Goal: Navigation & Orientation: Find specific page/section

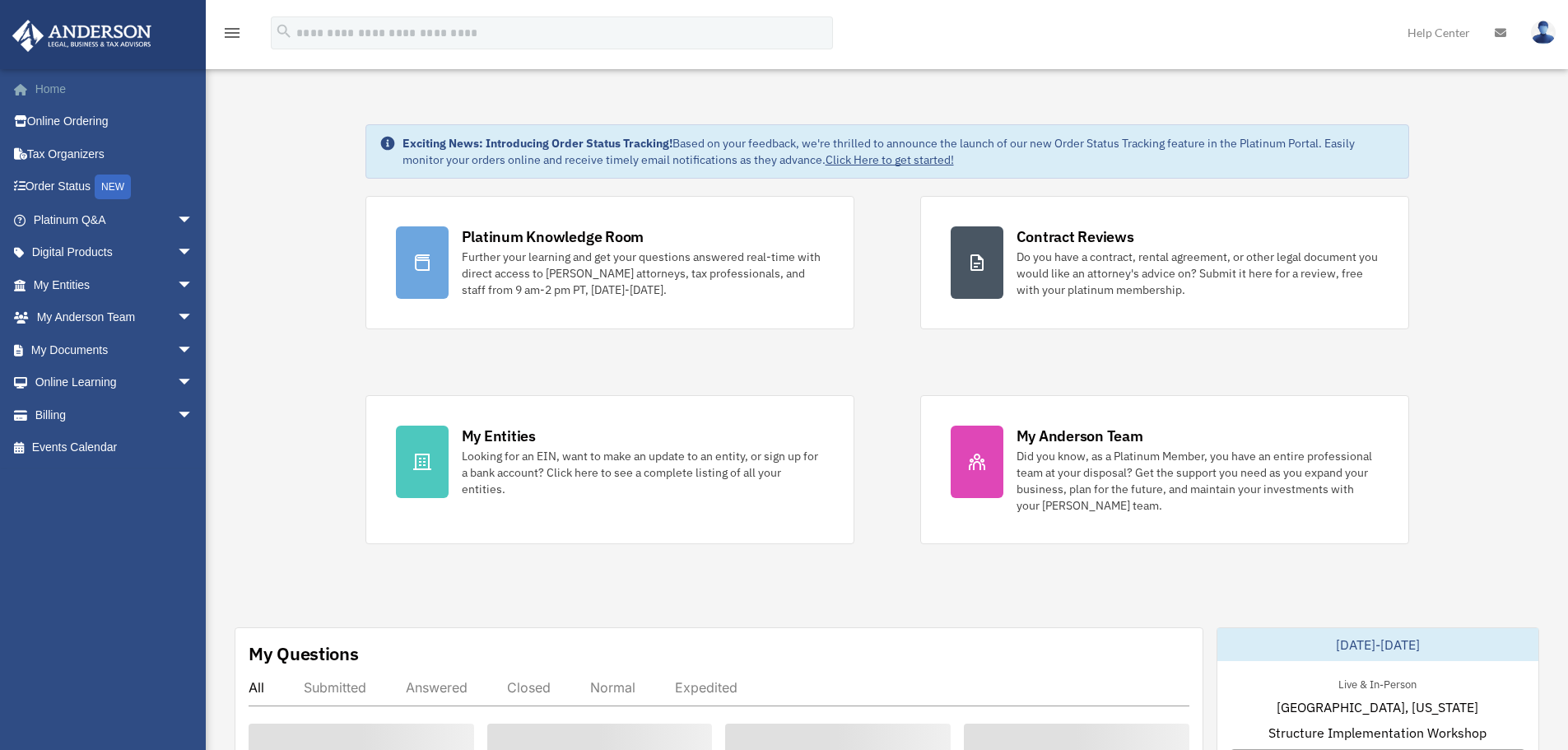
click at [28, 87] on span at bounding box center [29, 89] width 12 height 11
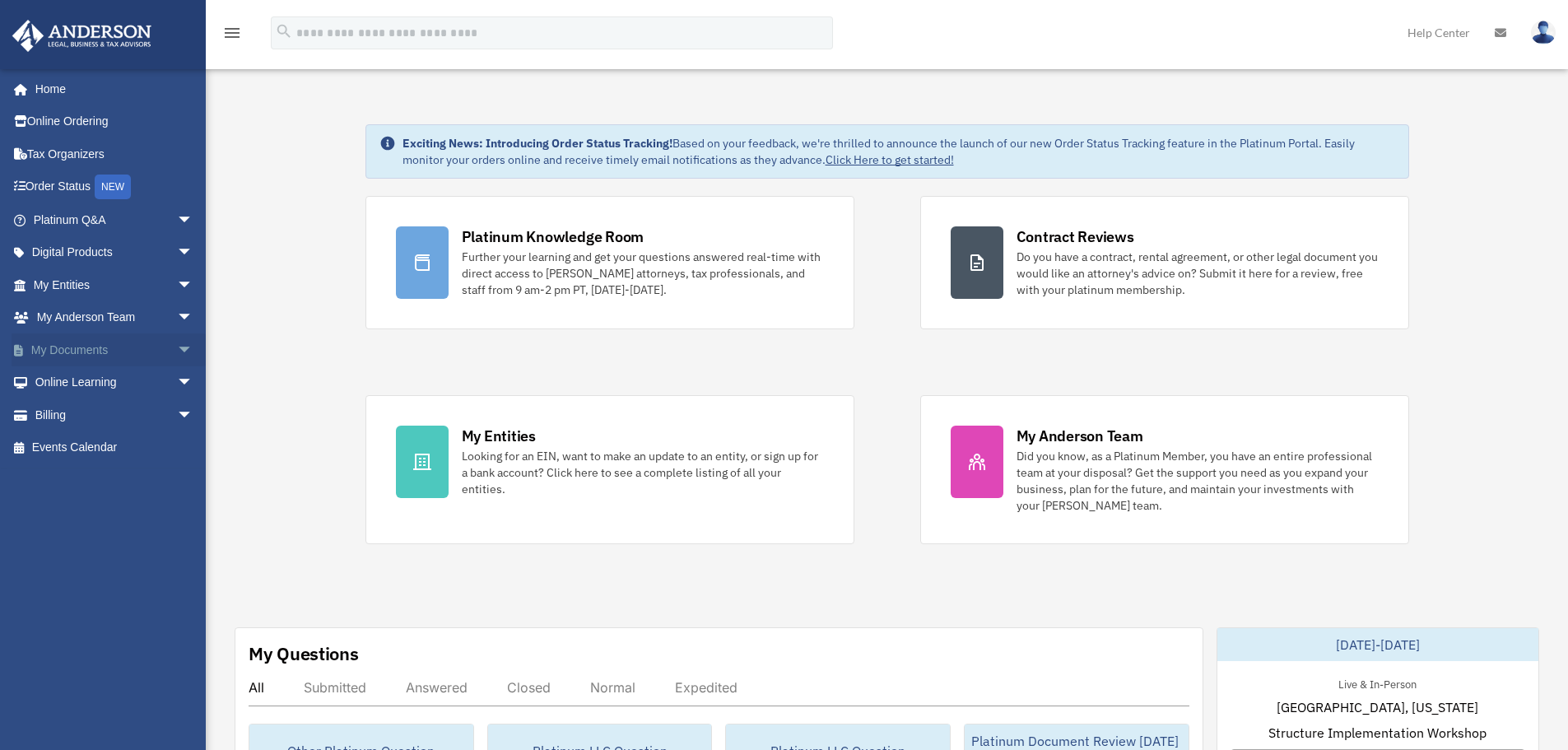
click at [177, 343] on span "arrow_drop_down" at bounding box center [194, 350] width 33 height 34
click at [177, 355] on span "arrow_drop_down" at bounding box center [194, 350] width 33 height 34
click at [112, 422] on link "Meeting Minutes" at bounding box center [121, 415] width 195 height 33
click at [112, 419] on link "Meeting Minutes" at bounding box center [121, 415] width 195 height 33
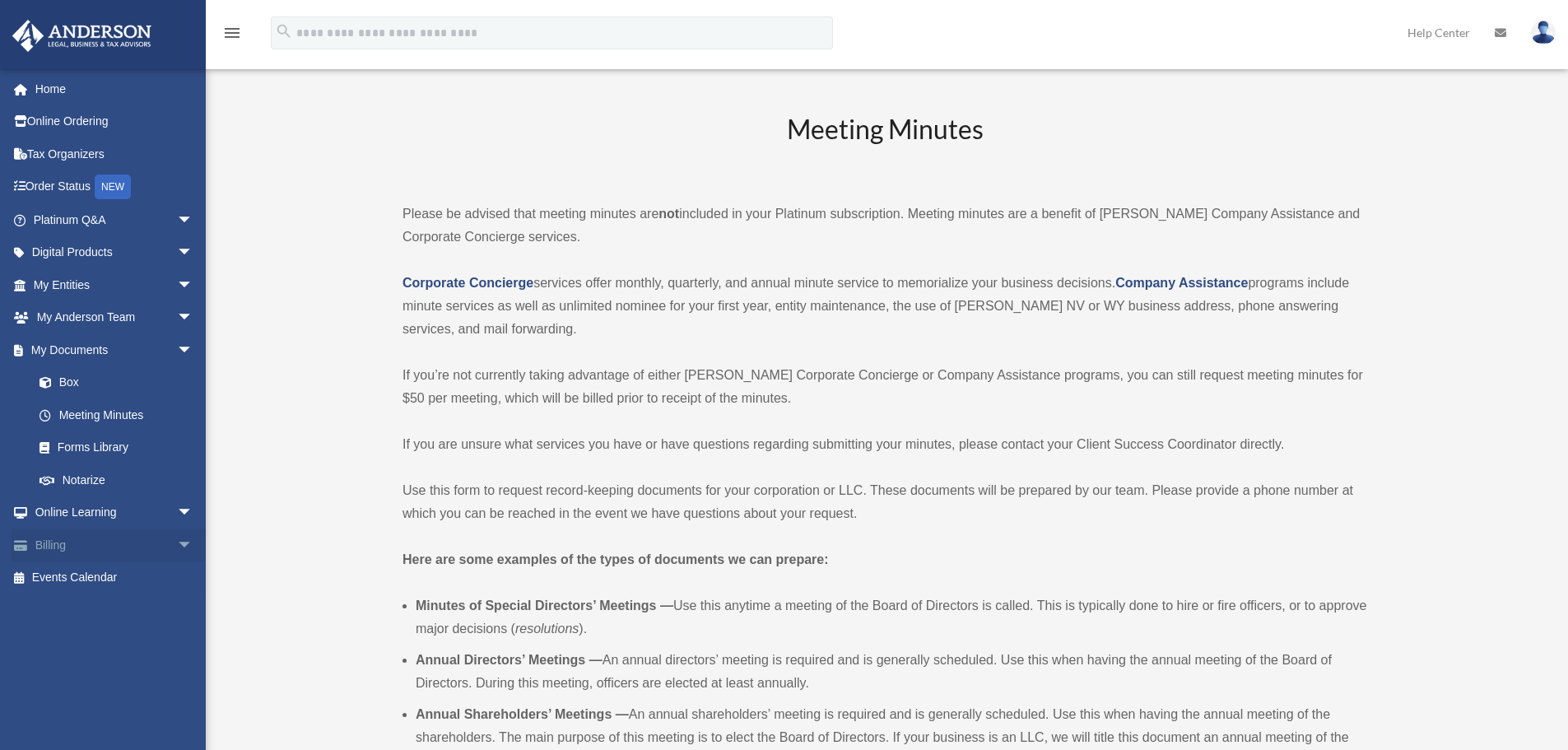
click at [177, 548] on span "arrow_drop_down" at bounding box center [194, 545] width 33 height 34
click at [125, 583] on link "$ Open Invoices" at bounding box center [121, 578] width 195 height 34
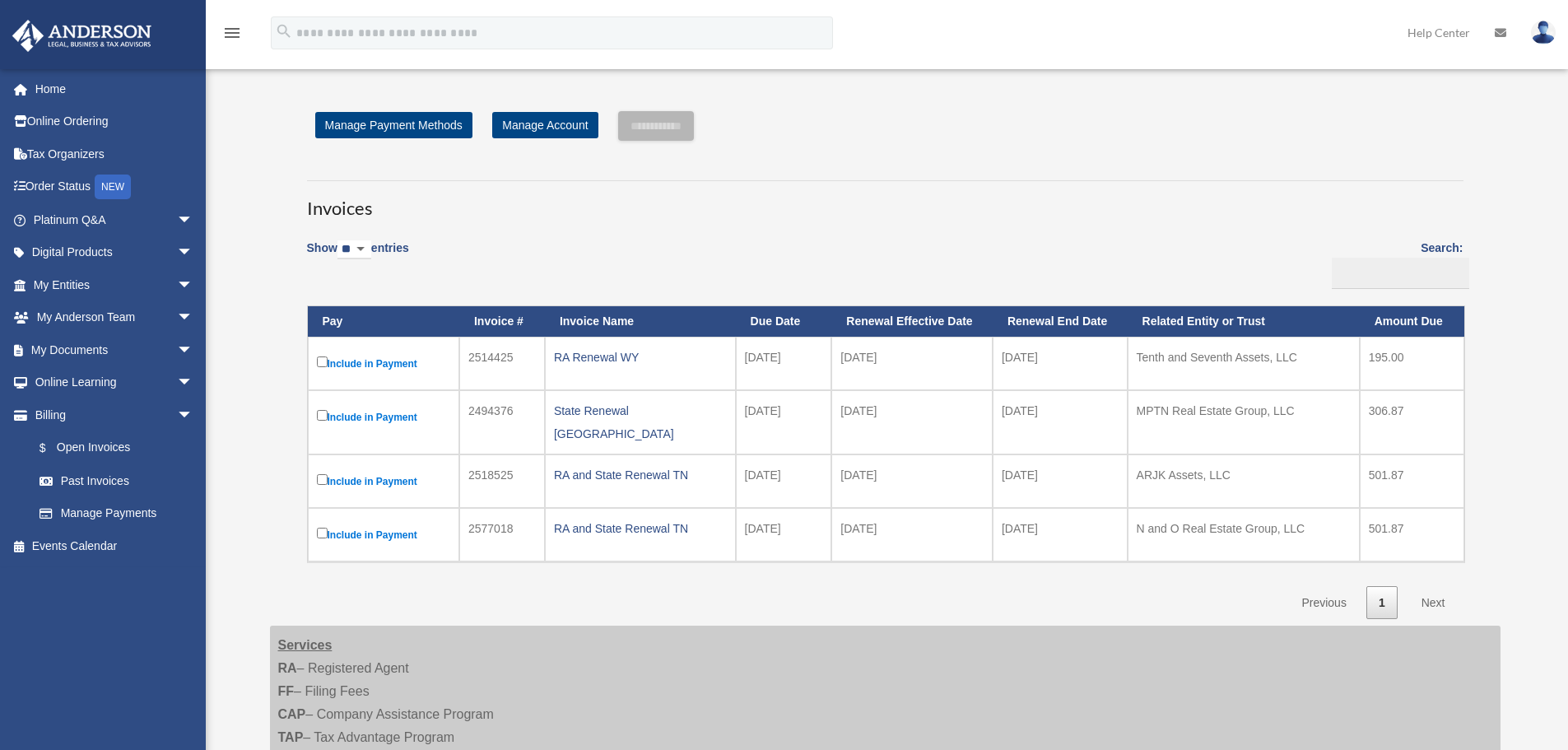
click at [72, 580] on div "pmedordi@yahoo.com Sign Out pmedordi@yahoo.com Home Online Ordering Tax Organiz…" at bounding box center [109, 381] width 218 height 626
click at [156, 409] on link "Billing arrow_drop_down" at bounding box center [114, 415] width 207 height 33
click at [177, 413] on span "arrow_drop_down" at bounding box center [194, 415] width 33 height 34
click at [177, 351] on span "arrow_drop_down" at bounding box center [194, 350] width 33 height 34
click at [177, 416] on span "arrow_drop_down" at bounding box center [194, 415] width 33 height 34
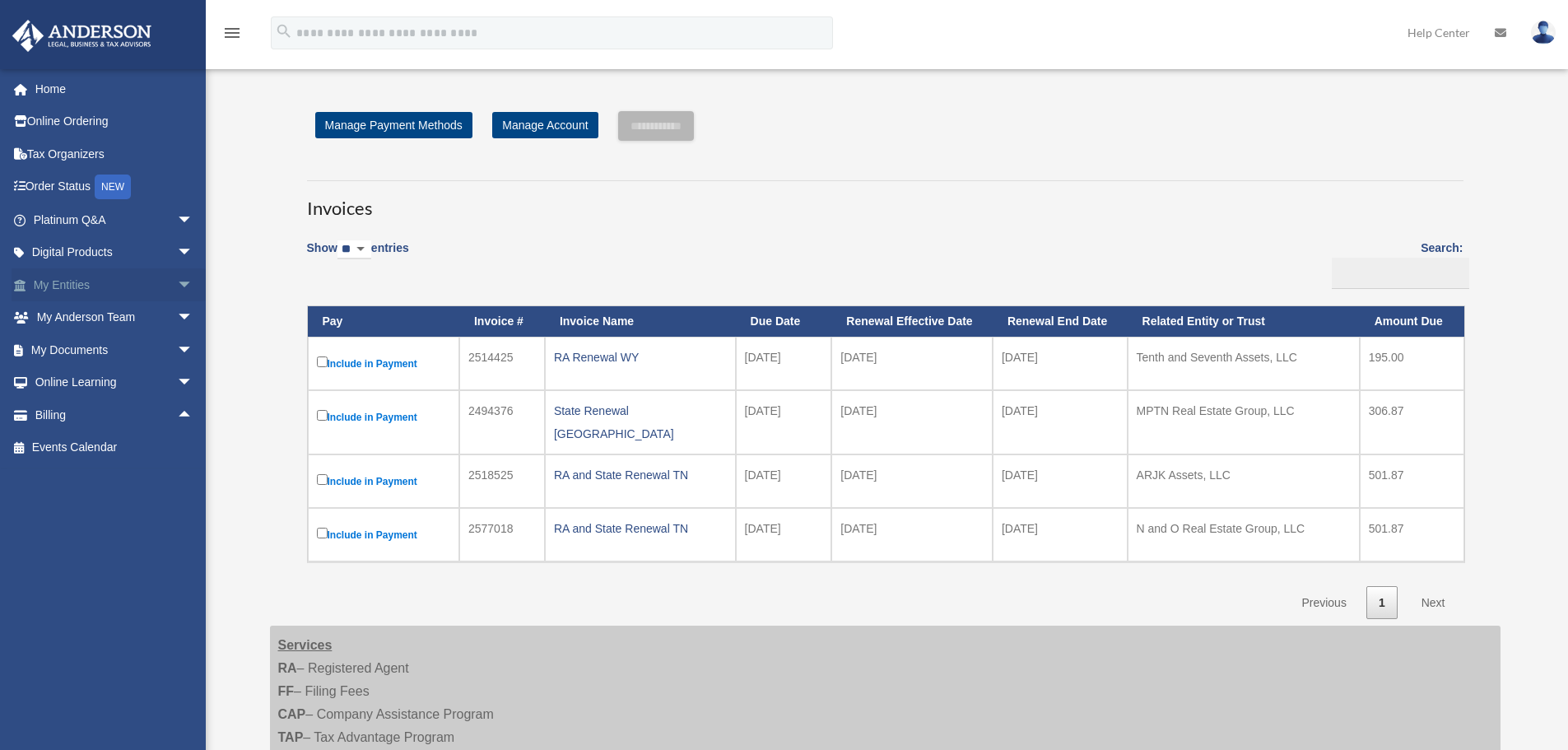
click at [177, 290] on span "arrow_drop_down" at bounding box center [194, 285] width 33 height 34
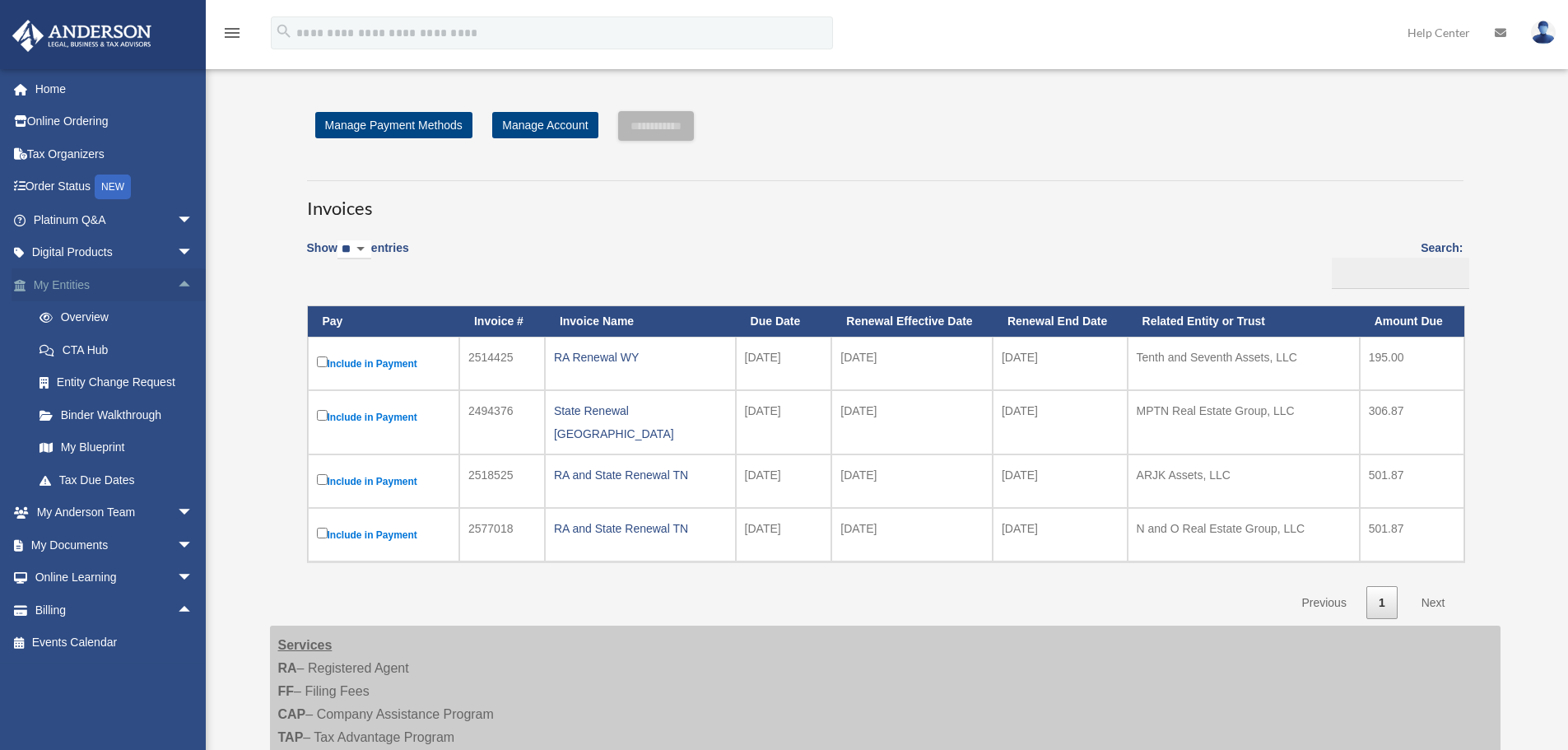
click at [177, 290] on span "arrow_drop_up" at bounding box center [194, 285] width 33 height 34
